Goal: Navigation & Orientation: Find specific page/section

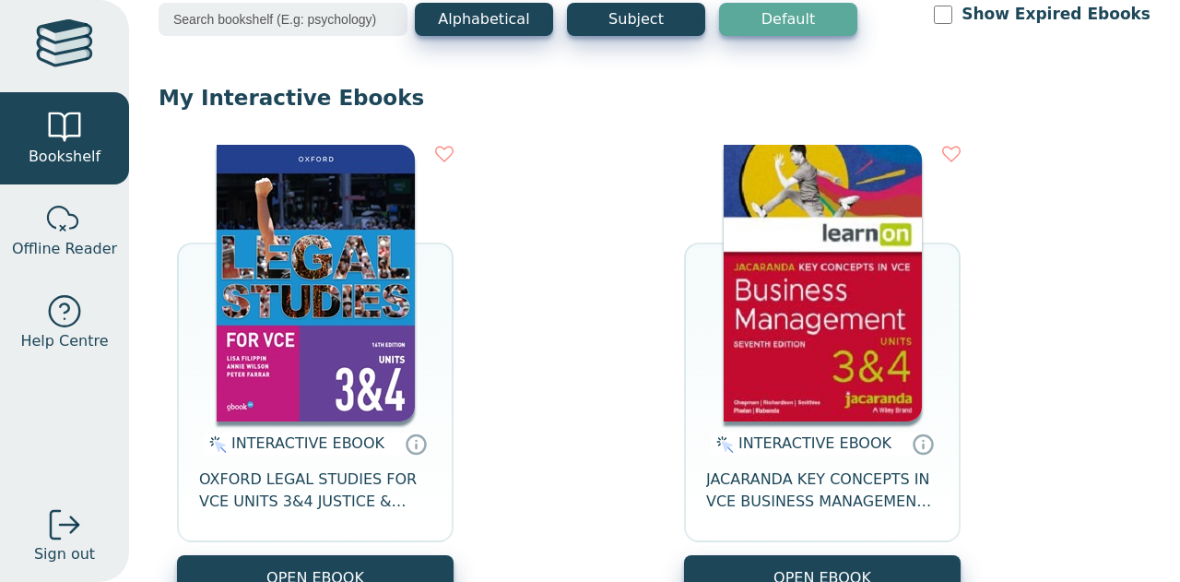
scroll to position [95, 0]
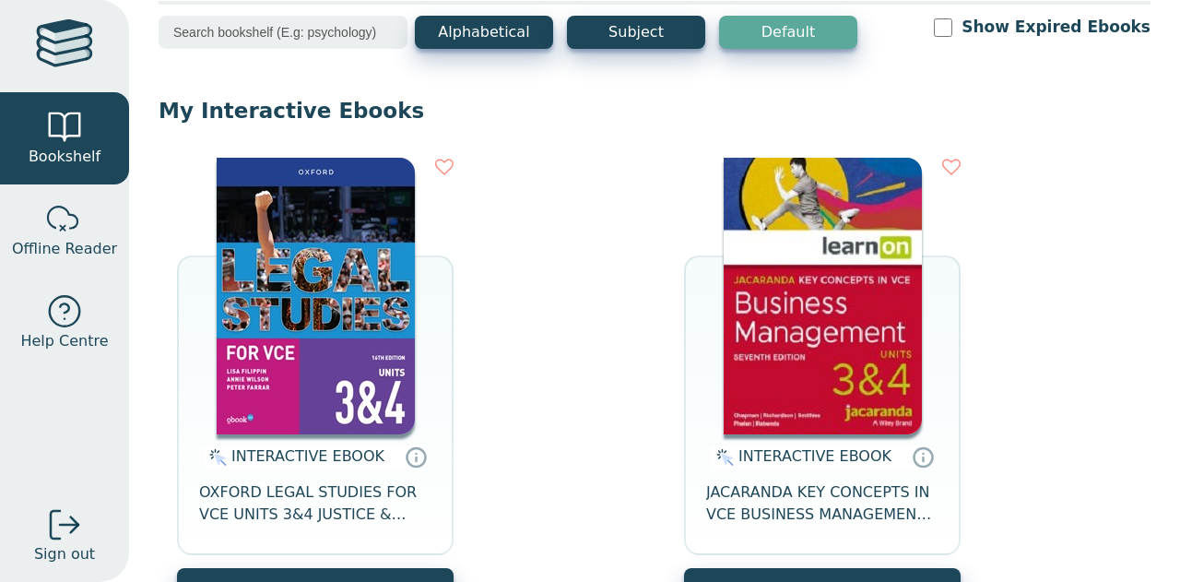
click at [386, 298] on img at bounding box center [316, 296] width 198 height 276
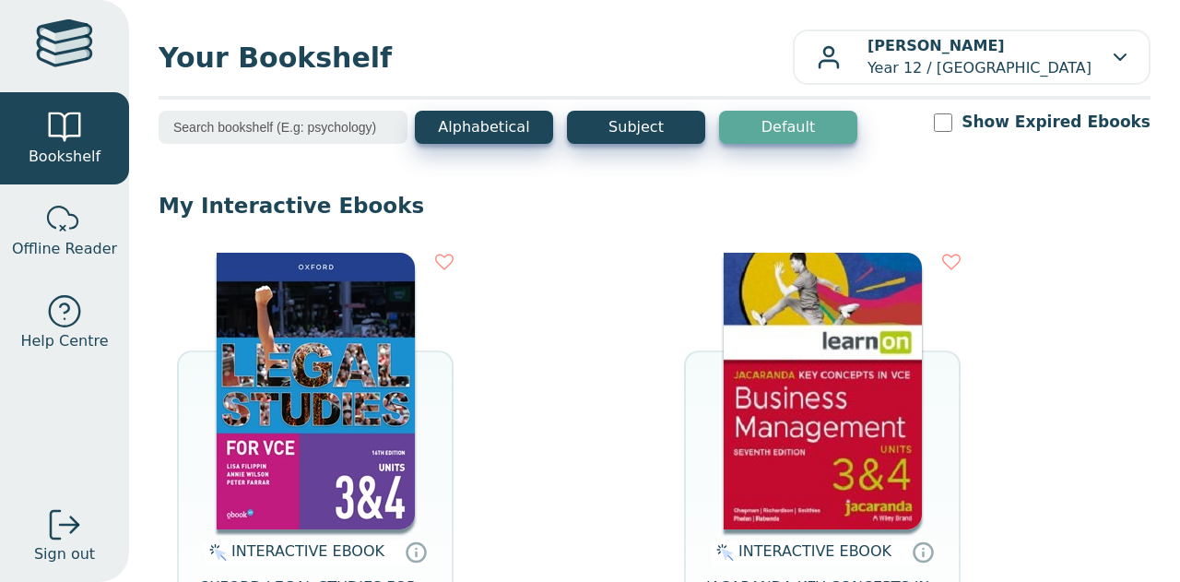
click at [302, 429] on img at bounding box center [316, 391] width 198 height 276
